Goal: Find specific fact: Find specific fact

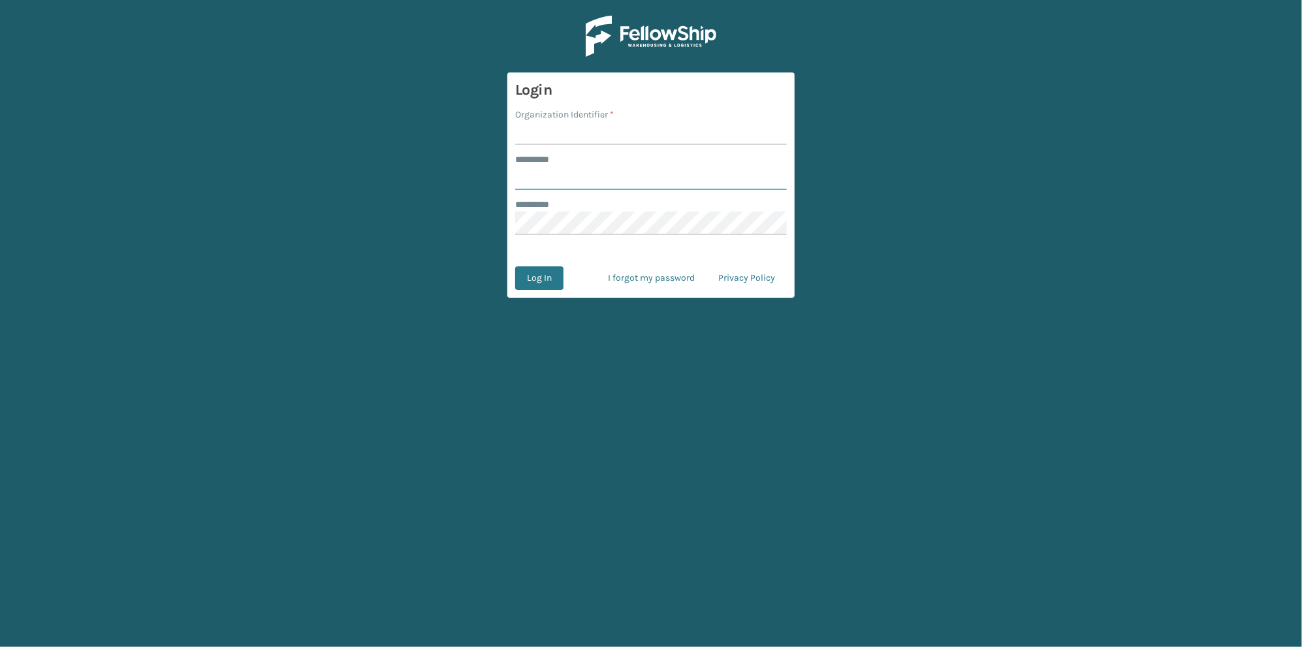
type input "******"
click at [589, 137] on input "Organization Identifier *" at bounding box center [651, 133] width 272 height 24
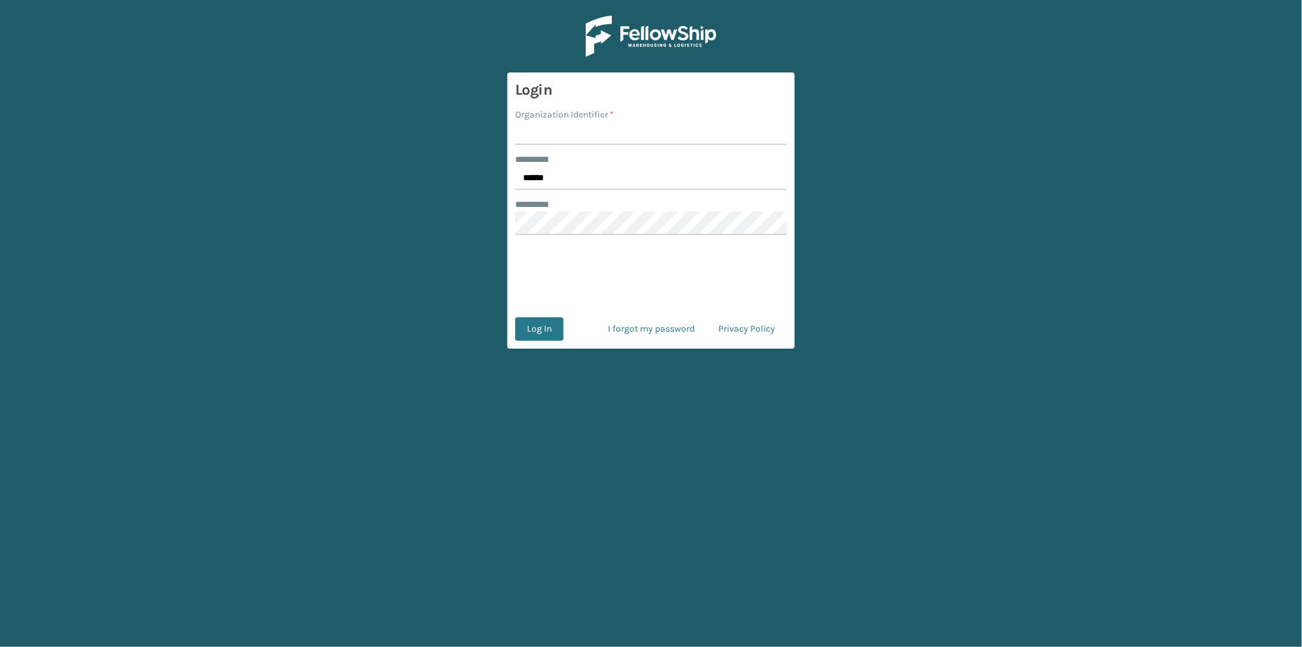
click at [560, 131] on input "Organization Identifier *" at bounding box center [651, 133] width 272 height 24
type input "[GEOGRAPHIC_DATA]"
click at [548, 326] on button "Log In" at bounding box center [539, 329] width 48 height 24
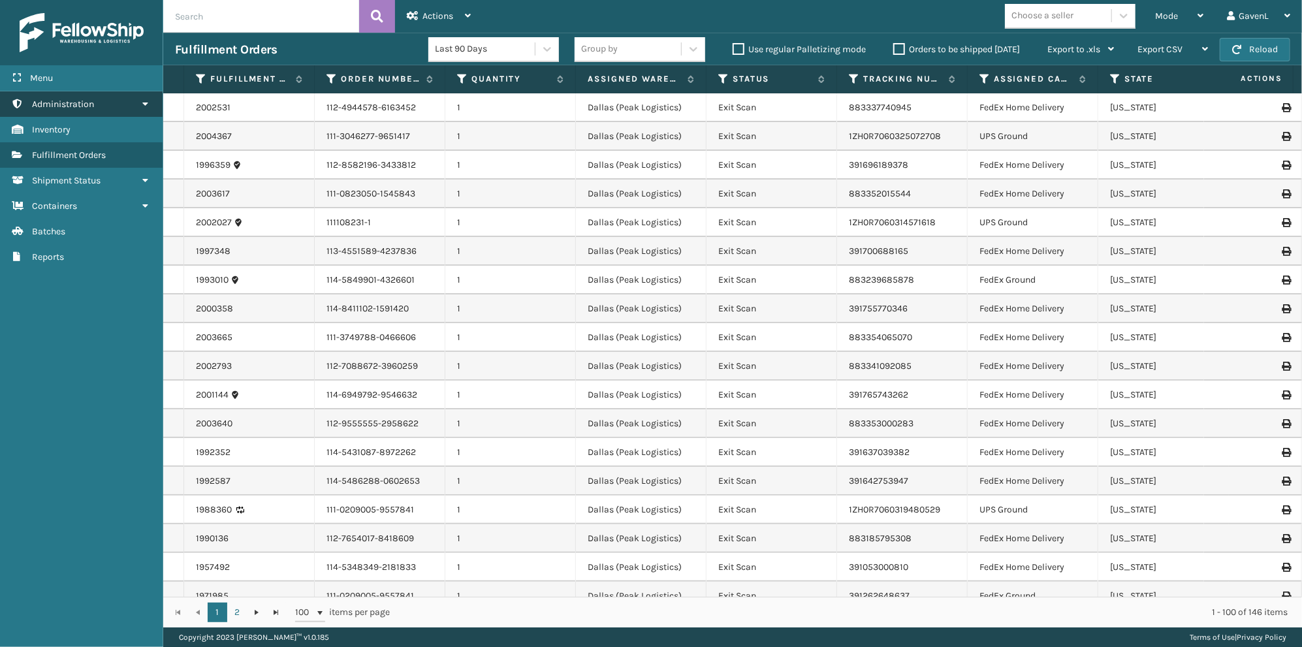
click at [131, 96] on link "Administration" at bounding box center [81, 103] width 163 height 25
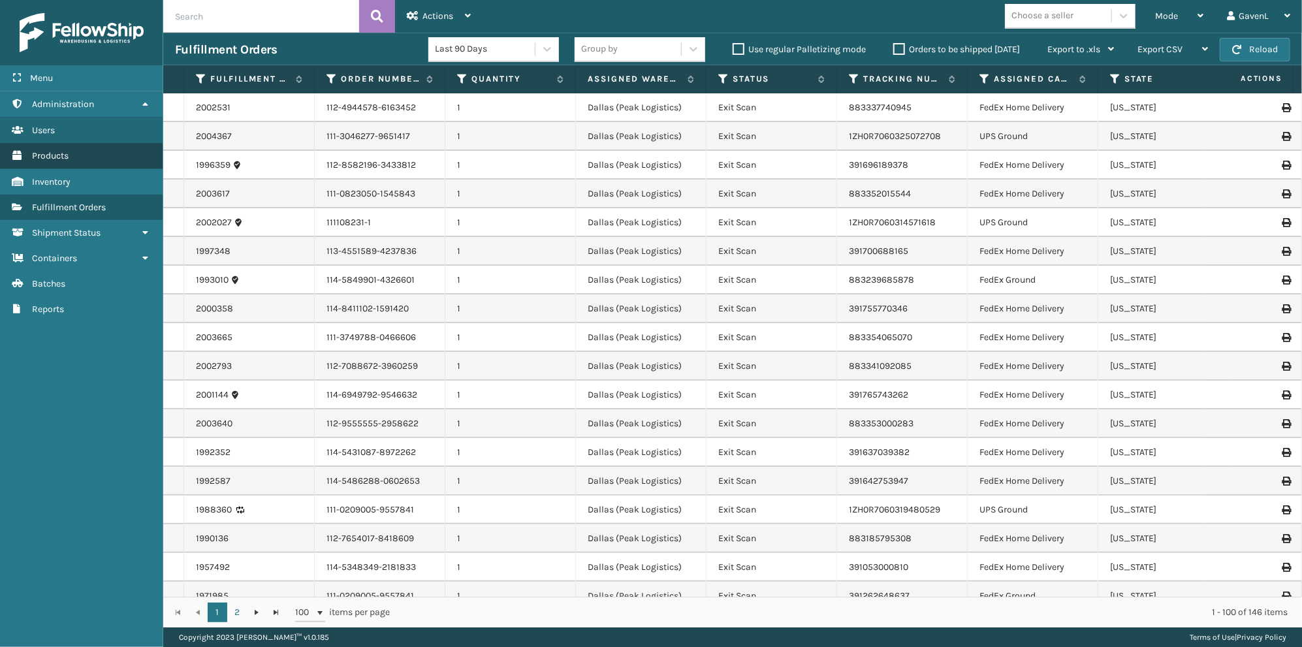
click at [80, 157] on link "Products" at bounding box center [81, 155] width 163 height 25
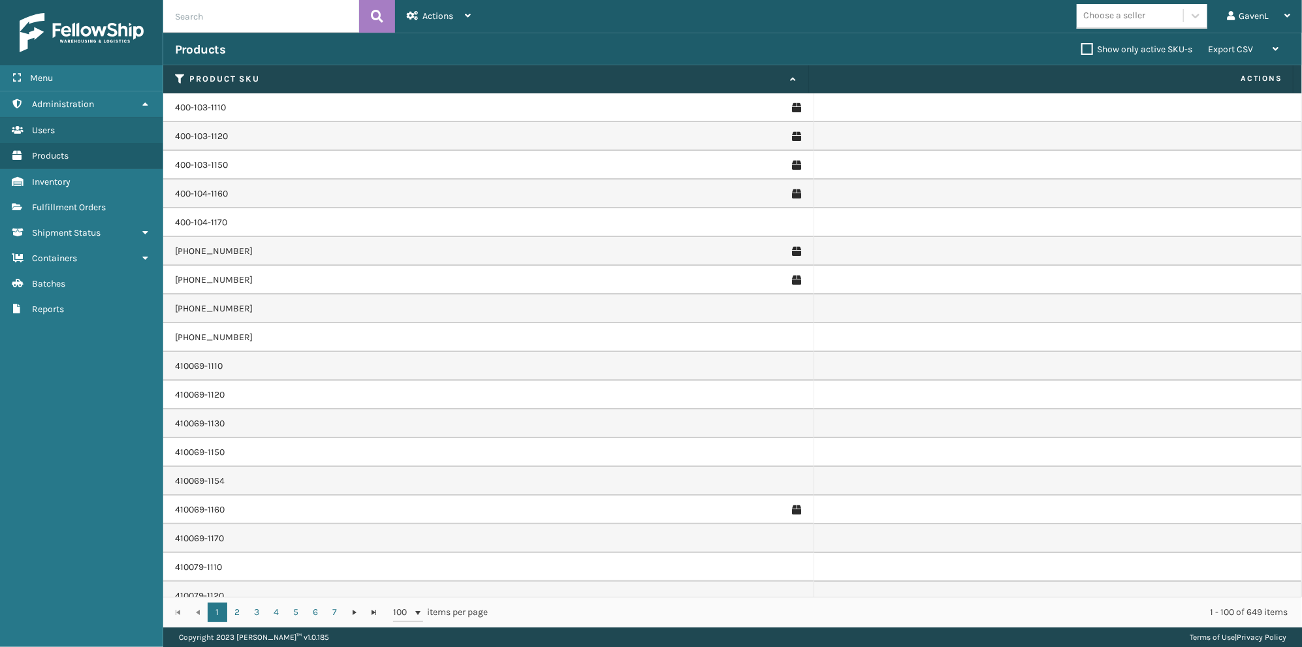
click at [215, 16] on input "text" at bounding box center [261, 16] width 196 height 33
type input "JB-UPSRGPLN-BLU"
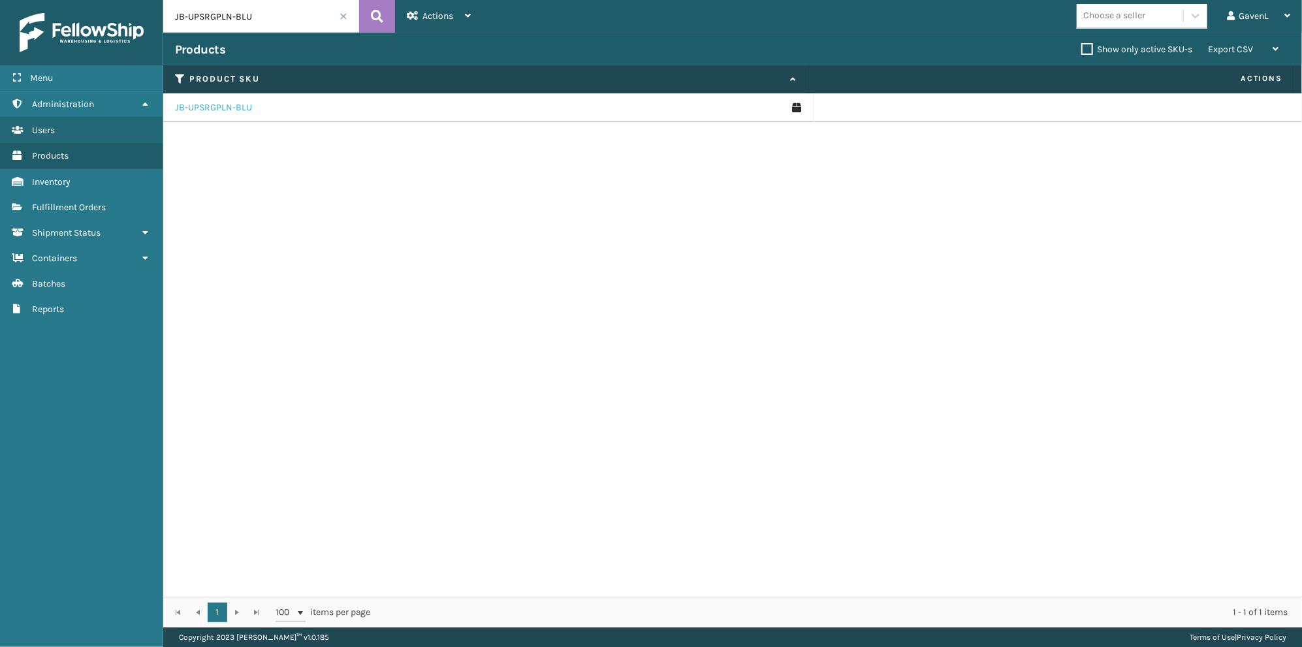
click at [211, 103] on link "JB-UPSRGPLN-BLU" at bounding box center [213, 107] width 77 height 13
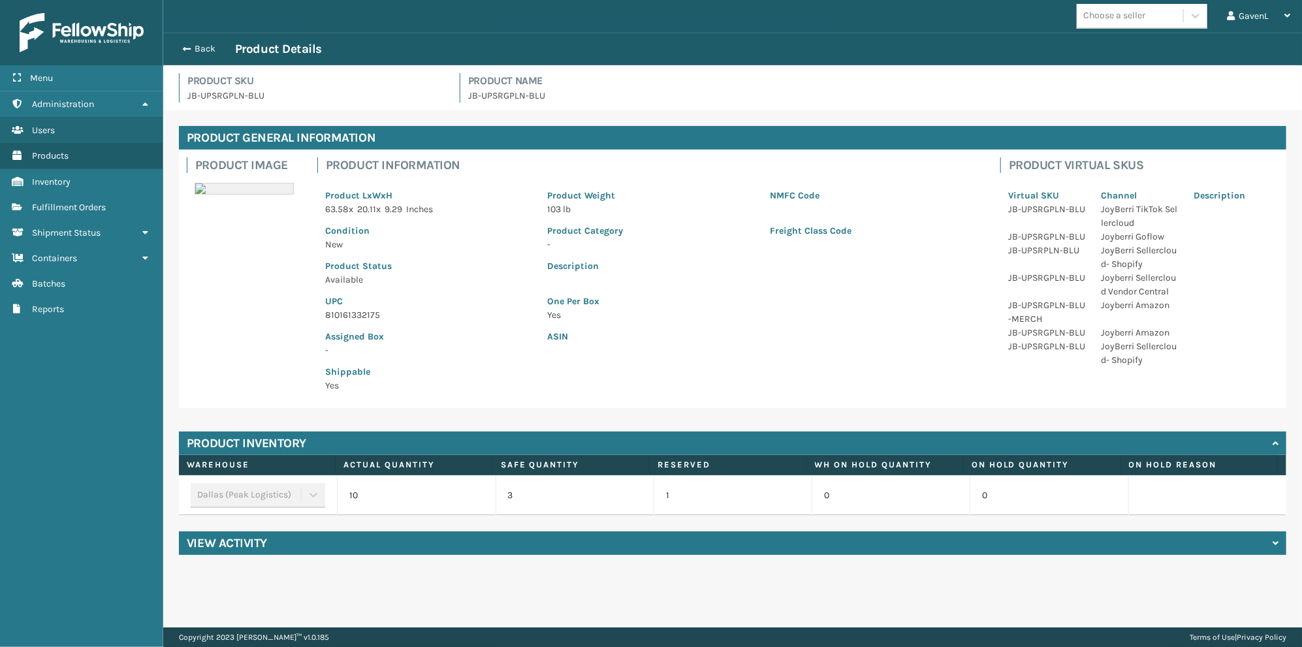
click at [245, 549] on h4 "View Activity" at bounding box center [227, 544] width 80 height 16
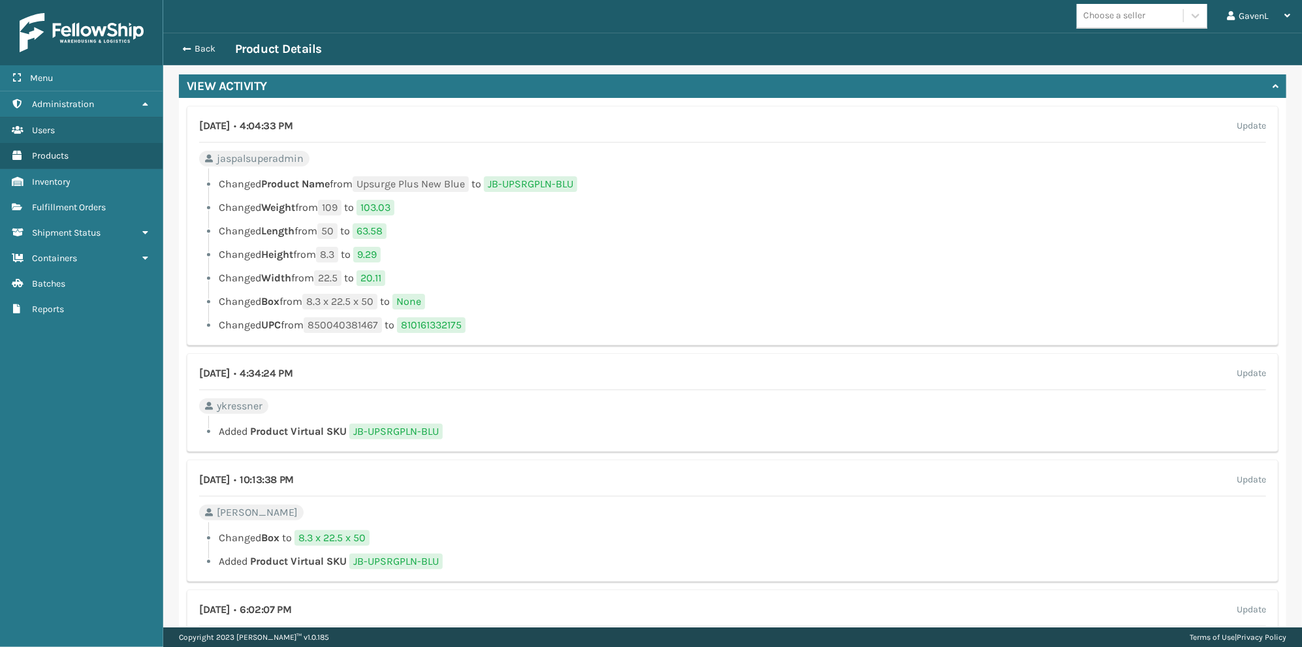
scroll to position [392, 0]
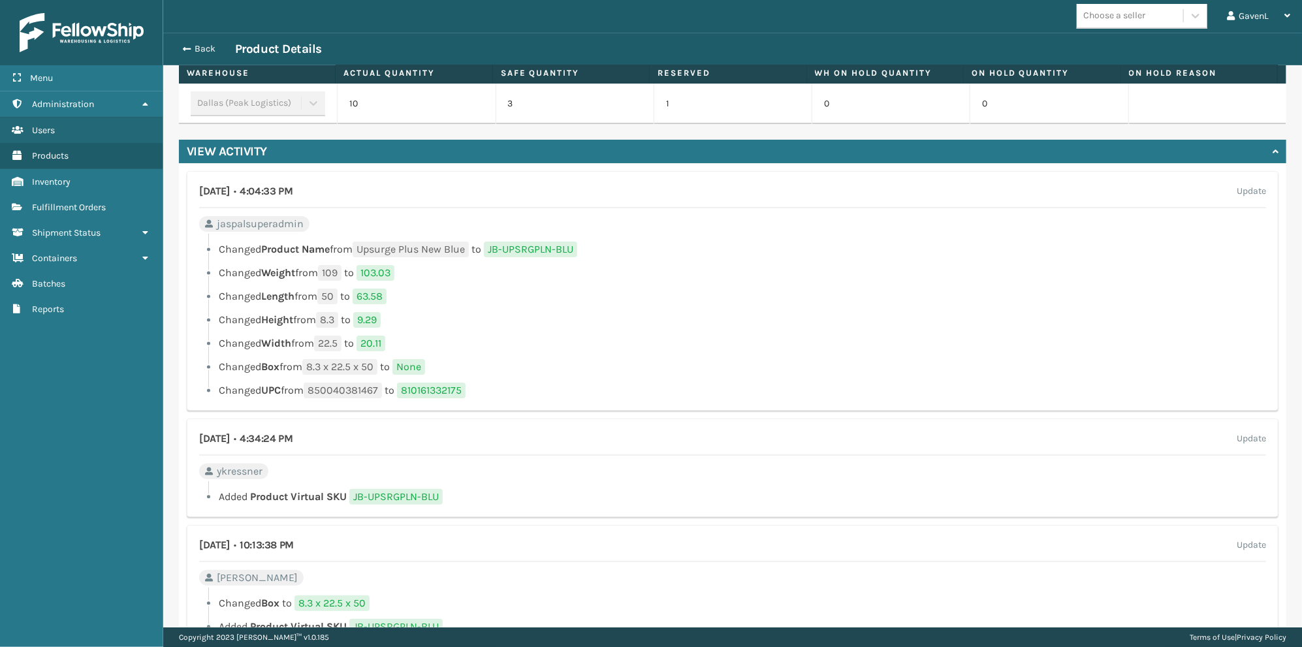
drag, startPoint x: 71, startPoint y: 374, endPoint x: 207, endPoint y: 394, distance: 138.0
click at [71, 374] on div "Menu Administration Users Products Inventory Fulfillment Orders Shipment Status…" at bounding box center [81, 323] width 163 height 647
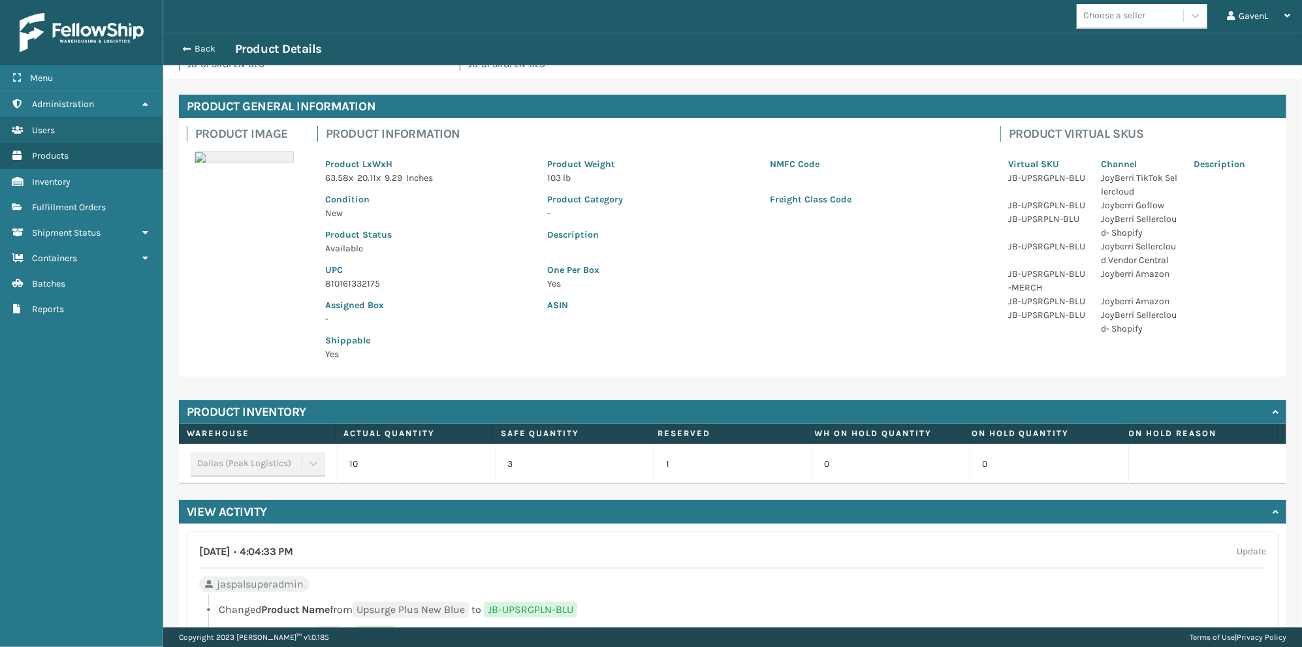
scroll to position [0, 0]
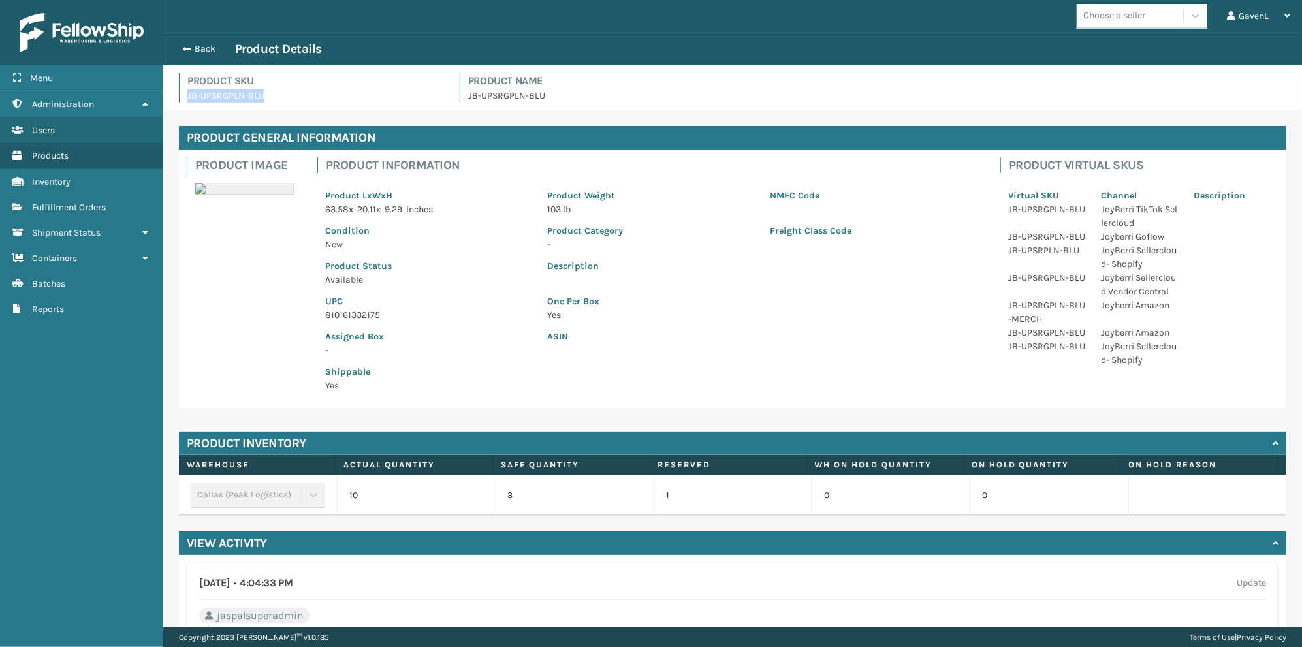
drag, startPoint x: 275, startPoint y: 98, endPoint x: 189, endPoint y: 99, distance: 85.6
click at [189, 99] on p "JB-UPSRGPLN-BLU" at bounding box center [315, 96] width 257 height 14
copy p "JB-UPSRGPLN-BLU"
